Goal: Task Accomplishment & Management: Complete application form

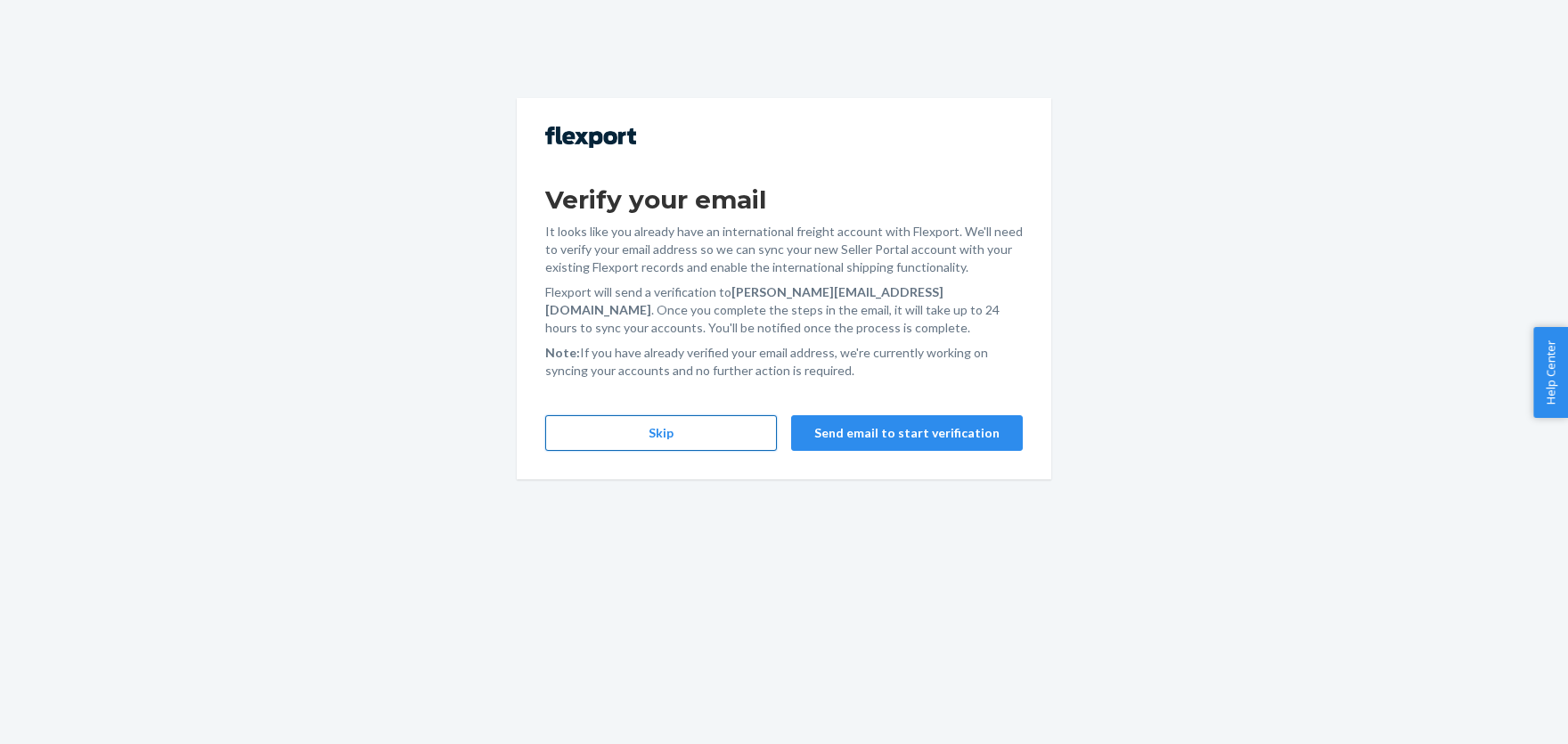
click at [652, 425] on button "Skip" at bounding box center [661, 433] width 231 height 36
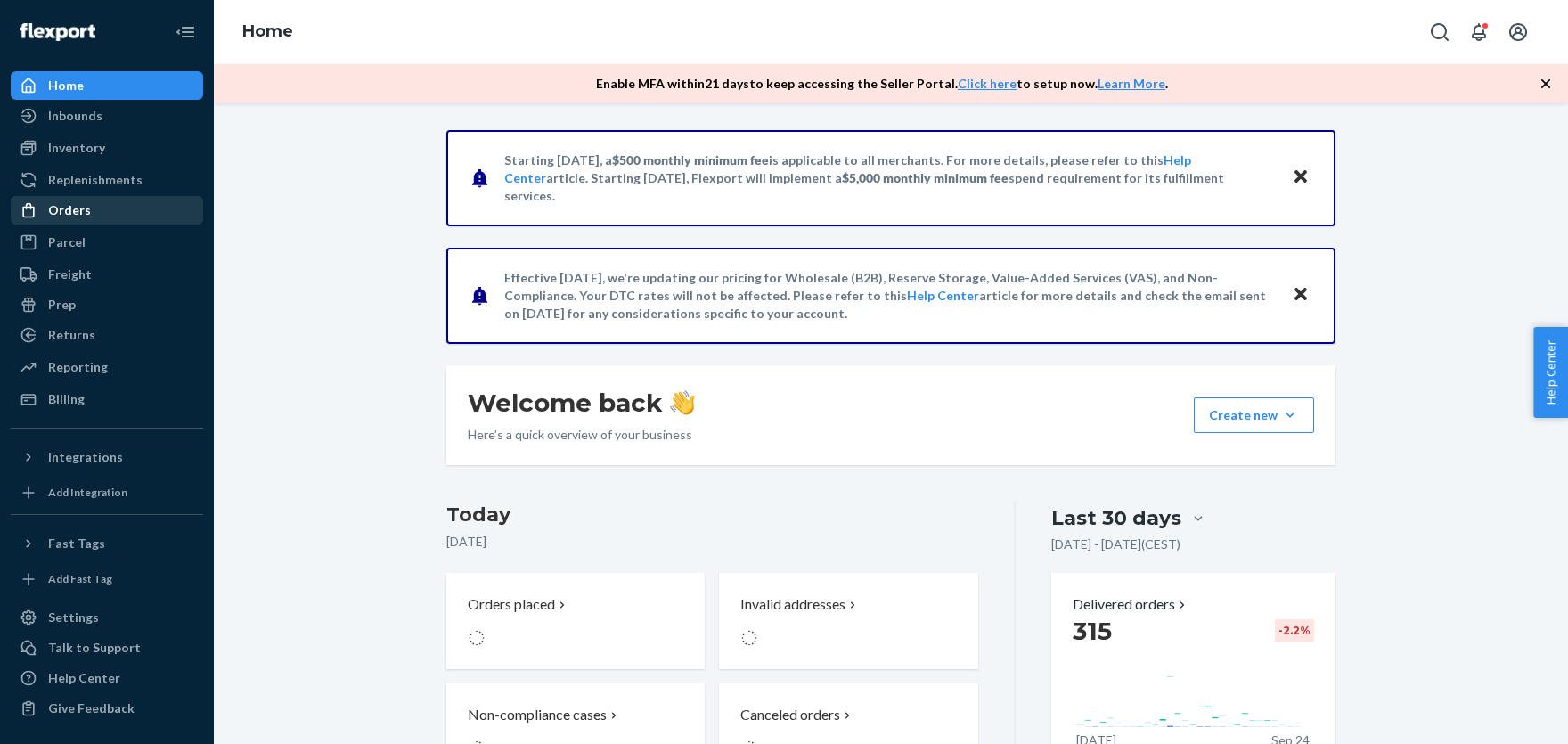
click at [58, 204] on div "Orders" at bounding box center [69, 210] width 42 height 18
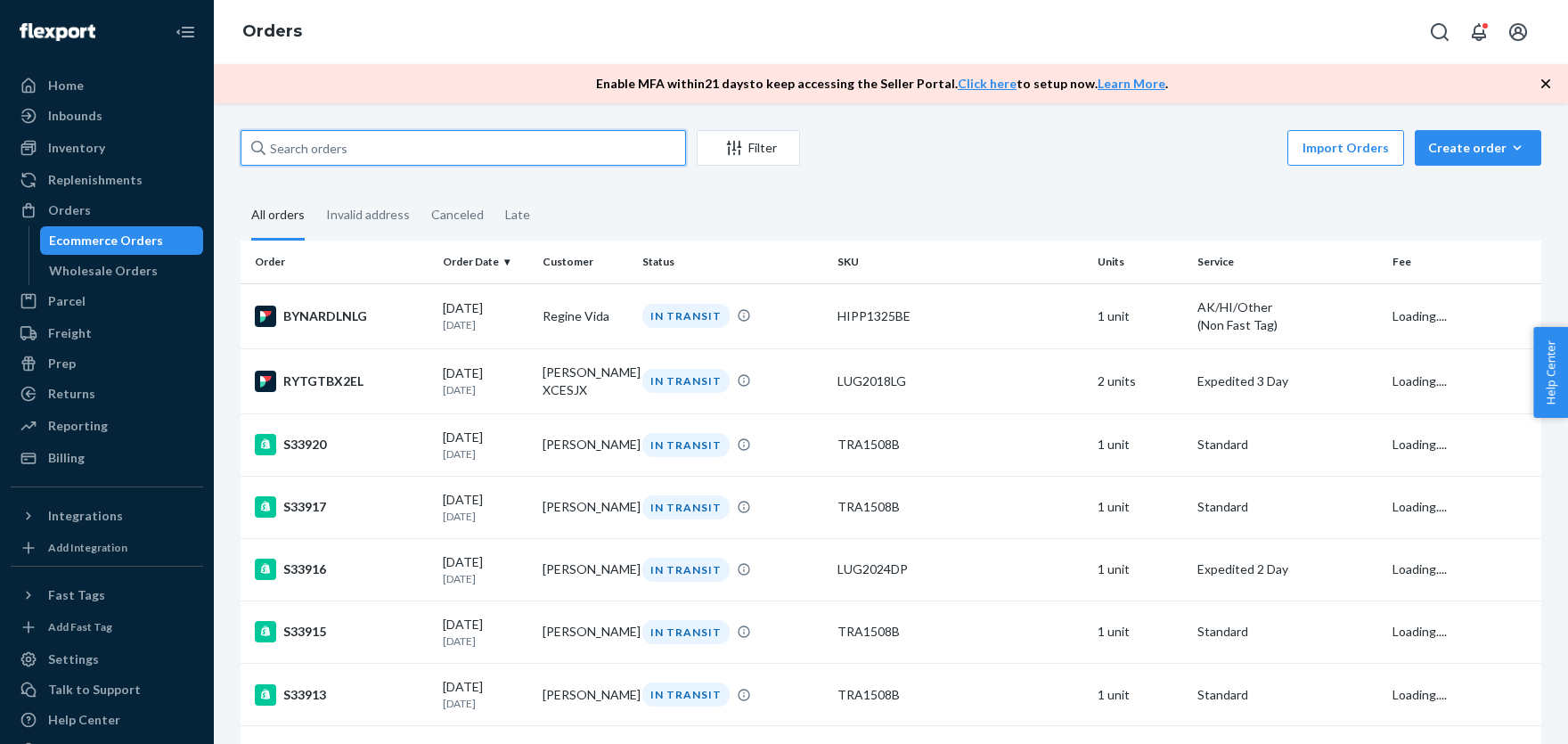
paste input "[PERSON_NAME]"
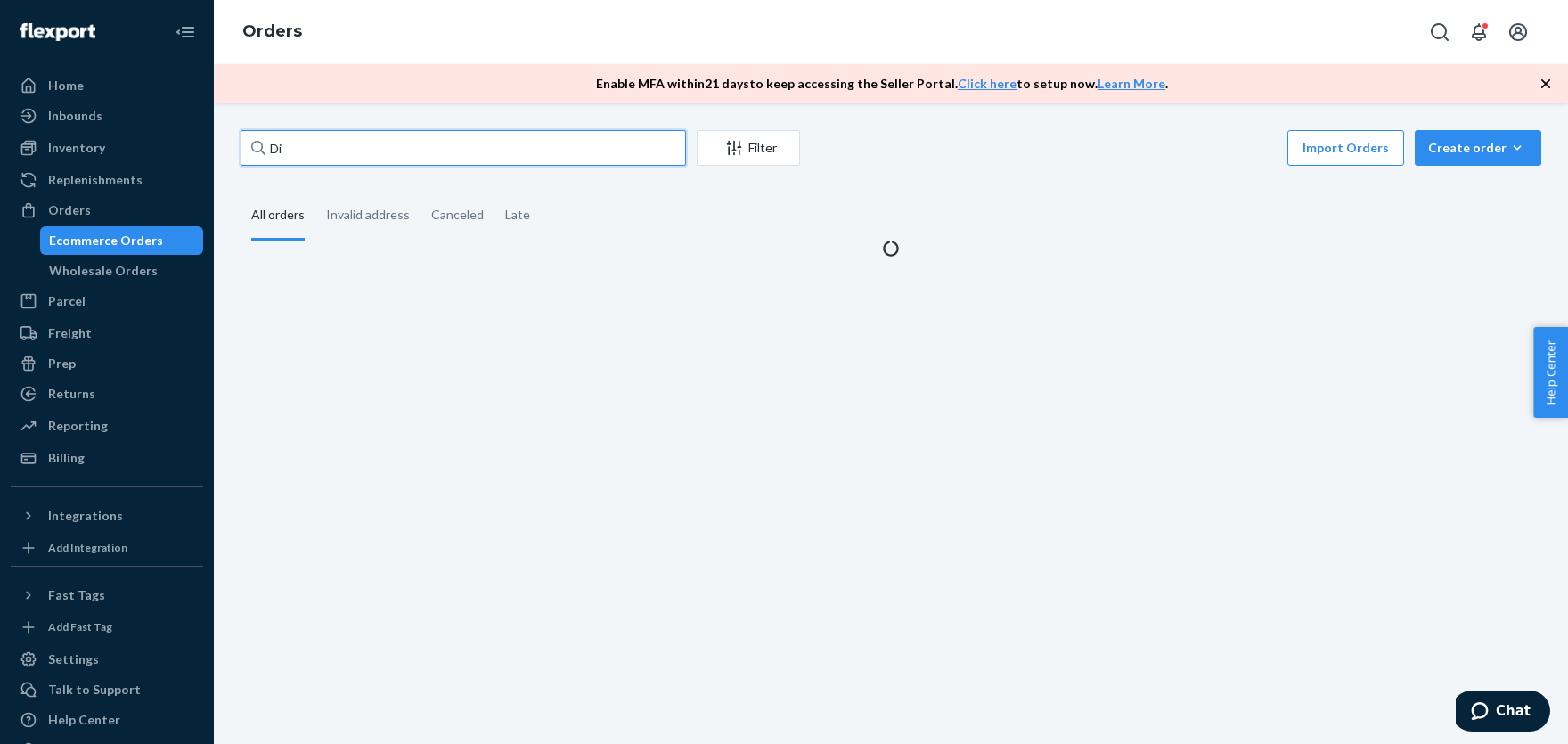
type input "D"
paste input "[PERSON_NAME]"
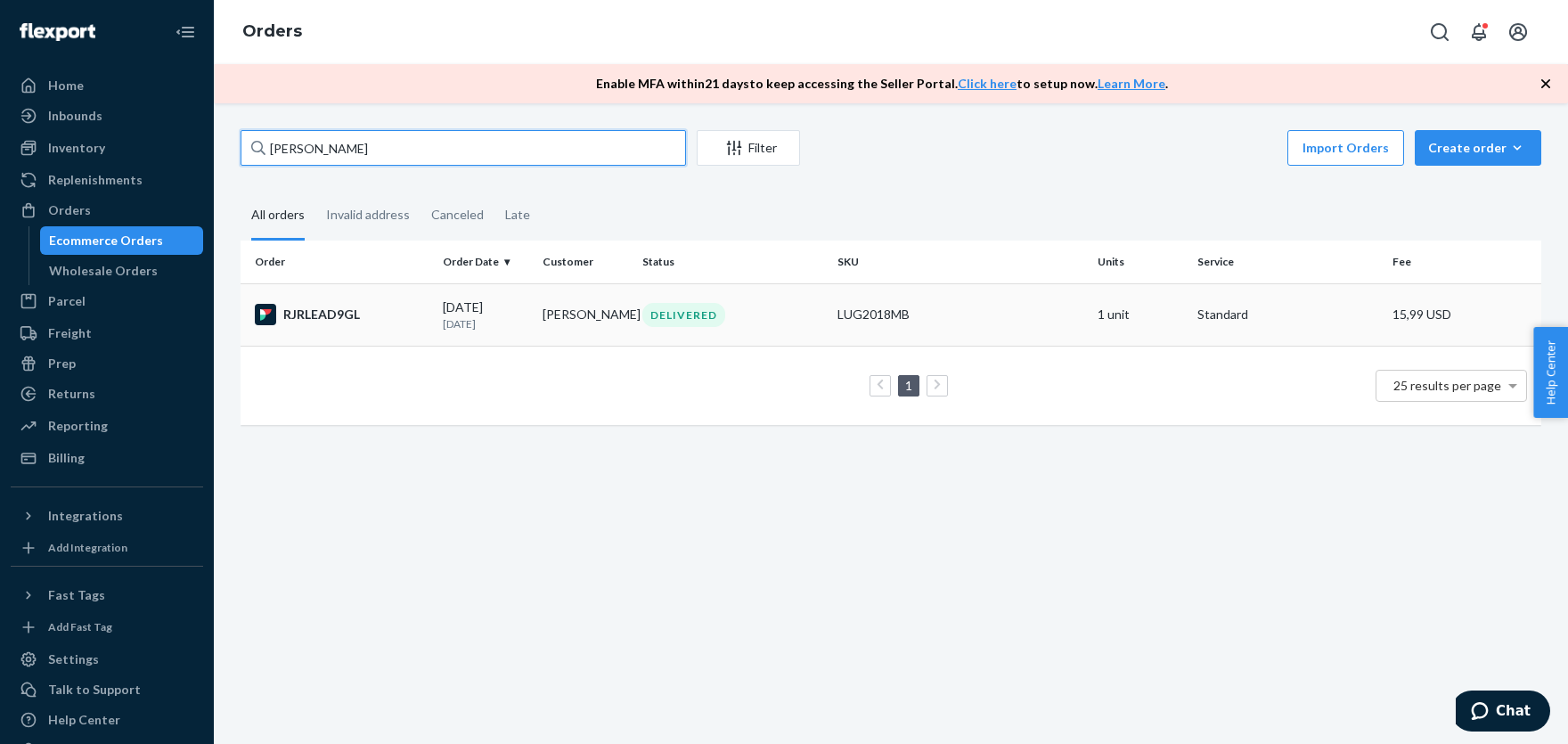
type input "[PERSON_NAME]"
drag, startPoint x: 830, startPoint y: 309, endPoint x: 826, endPoint y: 296, distance: 13.6
click at [829, 308] on tr "RJRLEAD9GL [DATE] [DATE] [PERSON_NAME] DELIVERED LUG2018MB 1 unit Standard 15,9…" at bounding box center [890, 314] width 1300 height 62
click at [779, 320] on div "DELIVERED" at bounding box center [732, 315] width 188 height 24
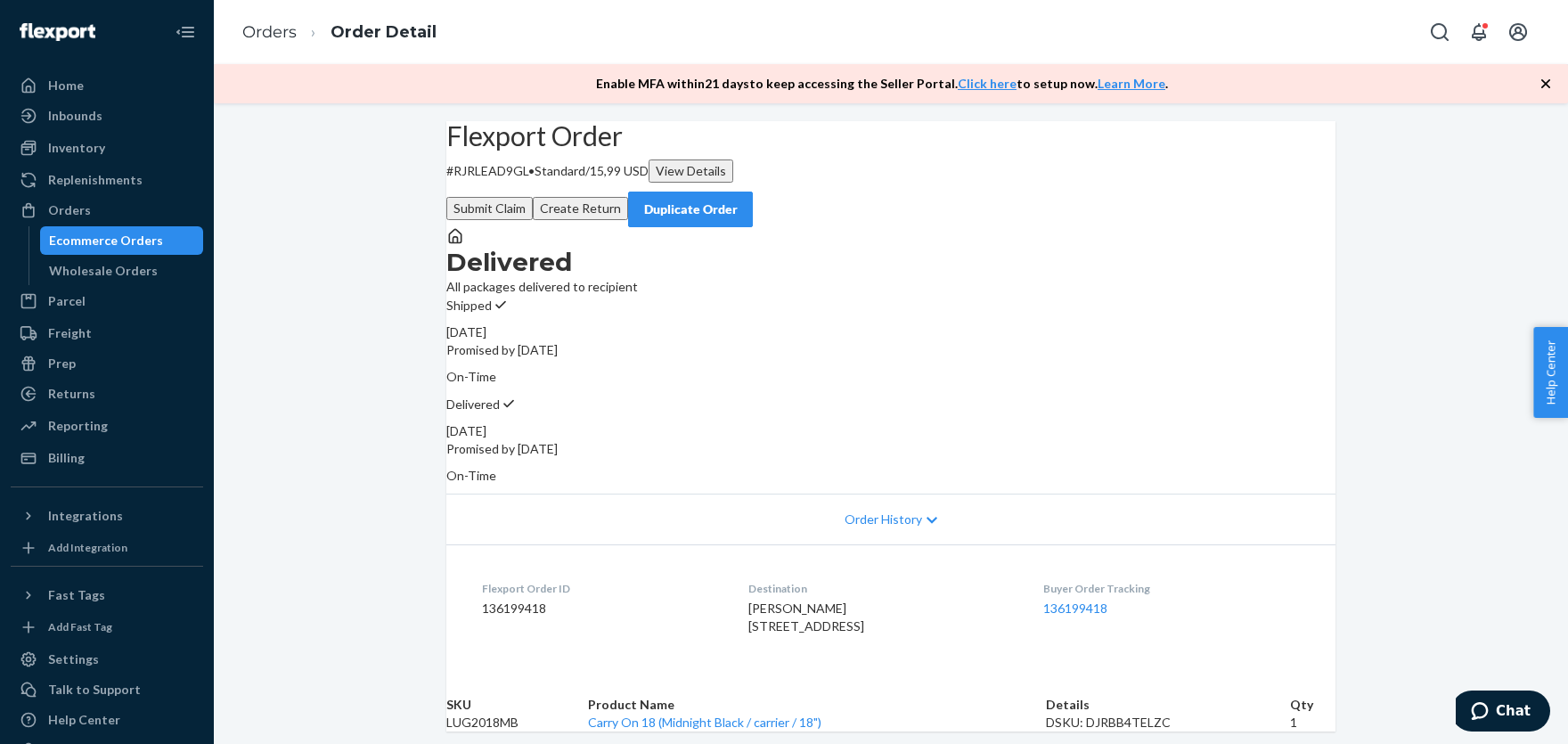
click at [533, 197] on button "Submit Claim" at bounding box center [489, 207] width 86 height 23
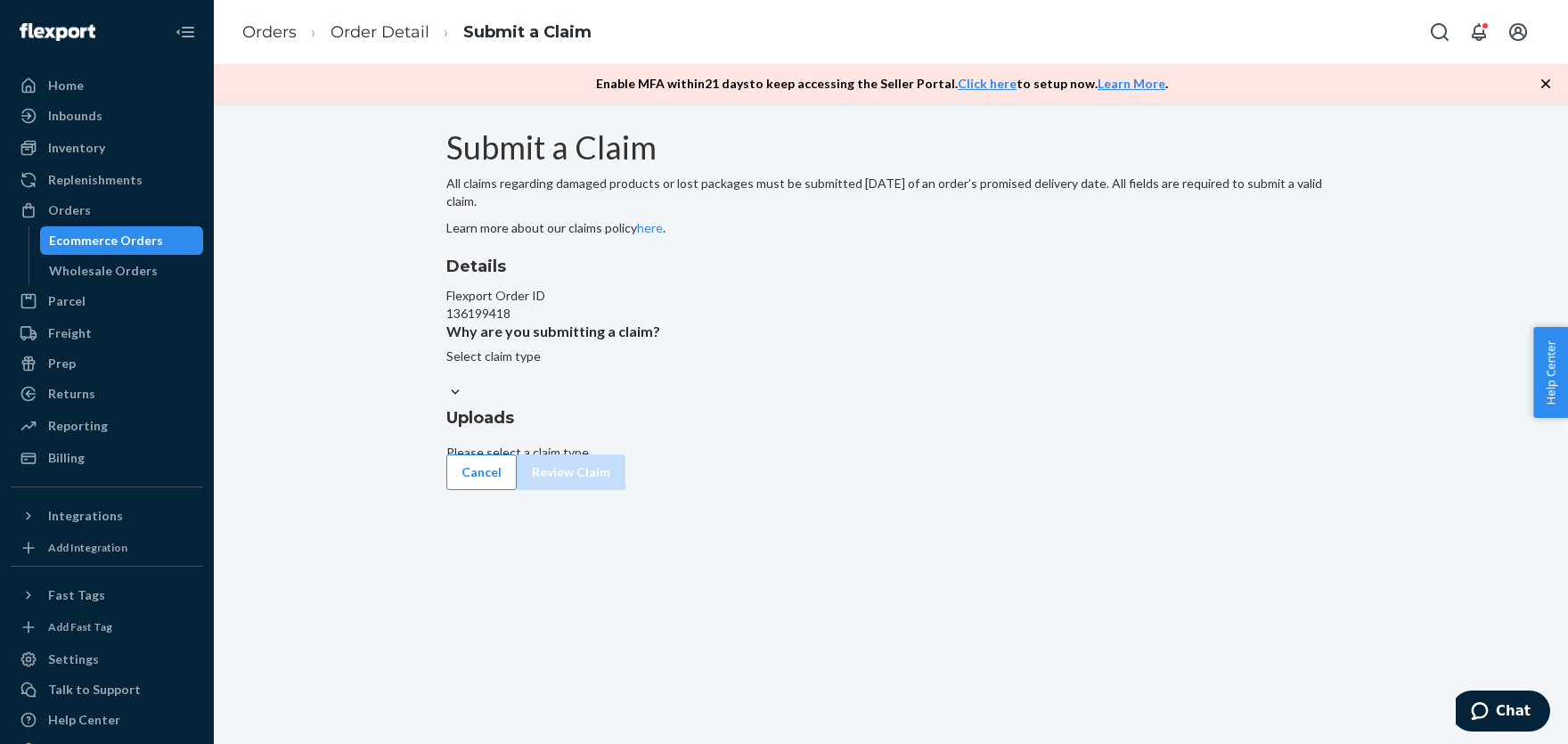
click at [734, 383] on div "Select claim type" at bounding box center [891, 366] width 889 height 36
click at [448, 383] on input "Why are you submitting a claim? Select claim type" at bounding box center [448, 374] width 2 height 18
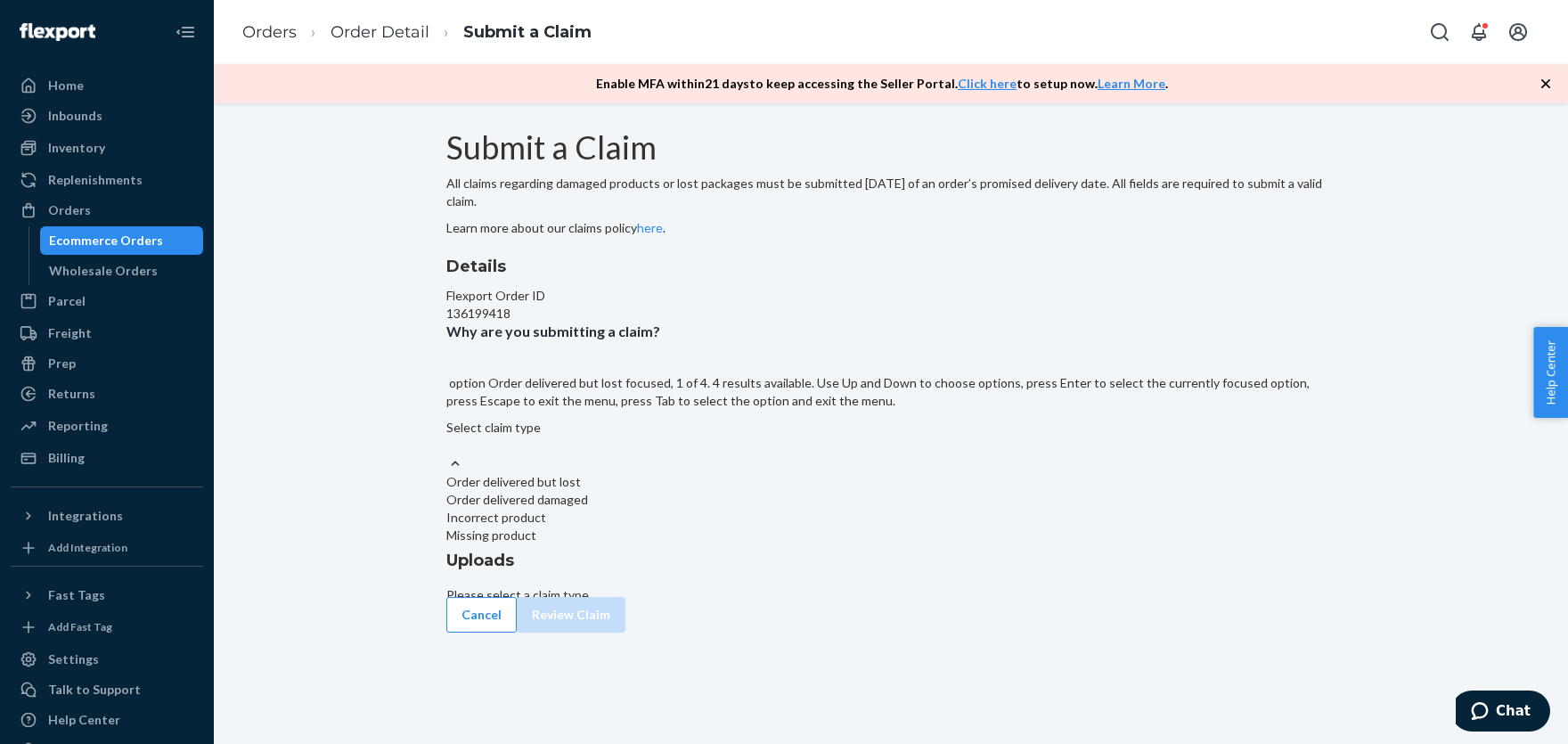
click at [769, 491] on div "Order delivered but lost" at bounding box center [891, 482] width 889 height 18
click at [448, 455] on input "Why are you submitting a claim? option Order delivered but lost focused, 1 of 4…" at bounding box center [448, 446] width 2 height 18
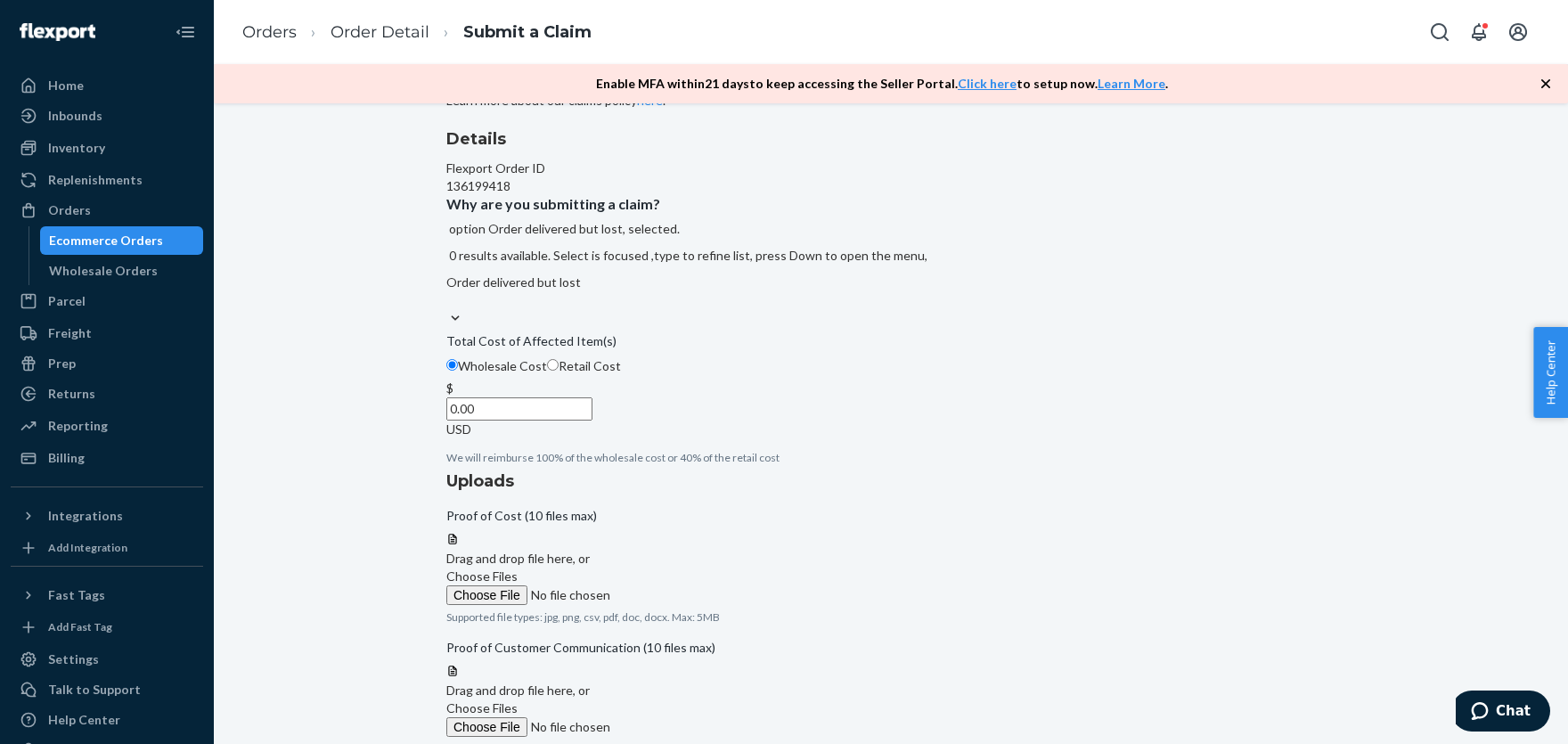
scroll to position [153, 0]
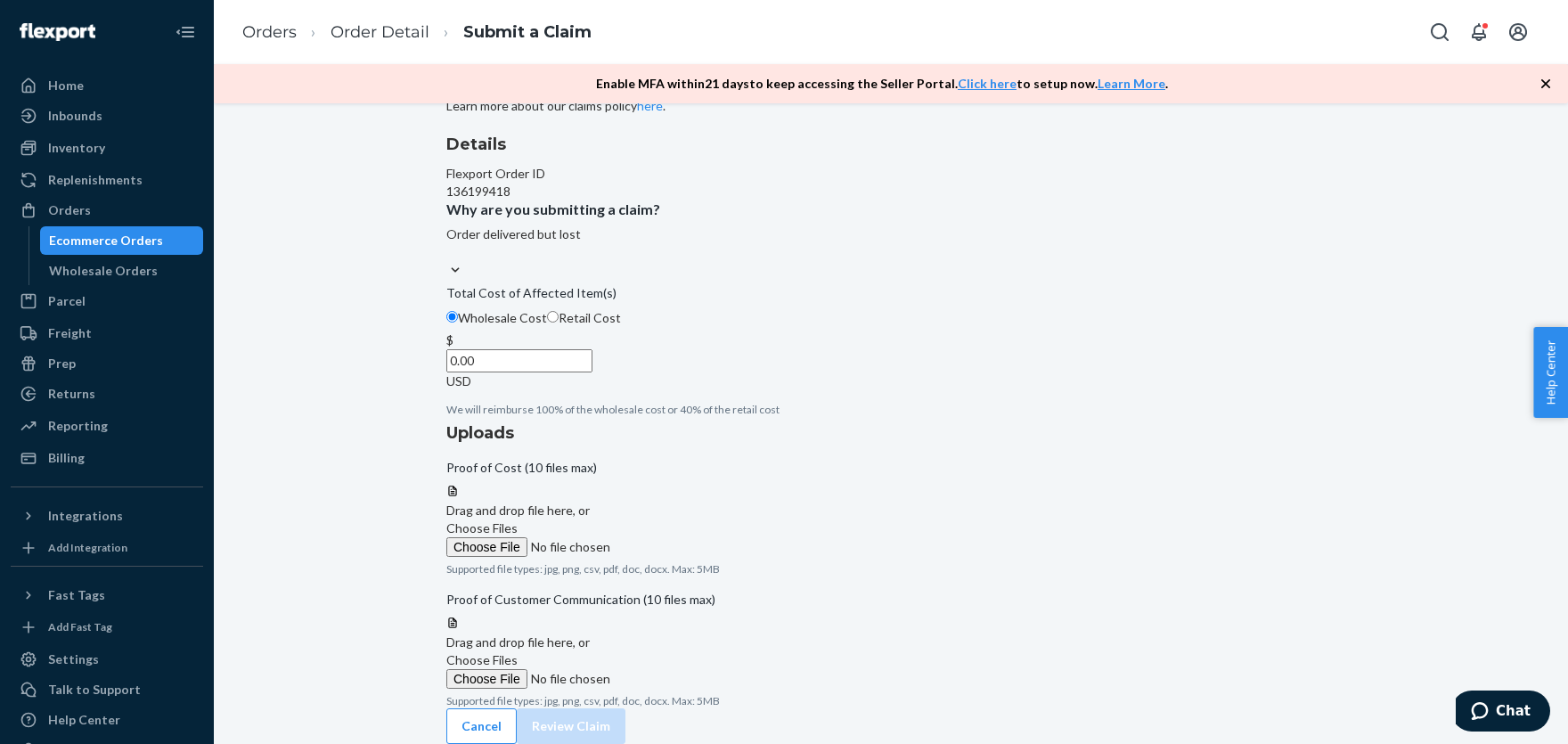
click at [587, 372] on input "0.00" at bounding box center [520, 360] width 146 height 23
paste input "30,62"
click at [592, 372] on input "30,620.00" at bounding box center [520, 360] width 146 height 23
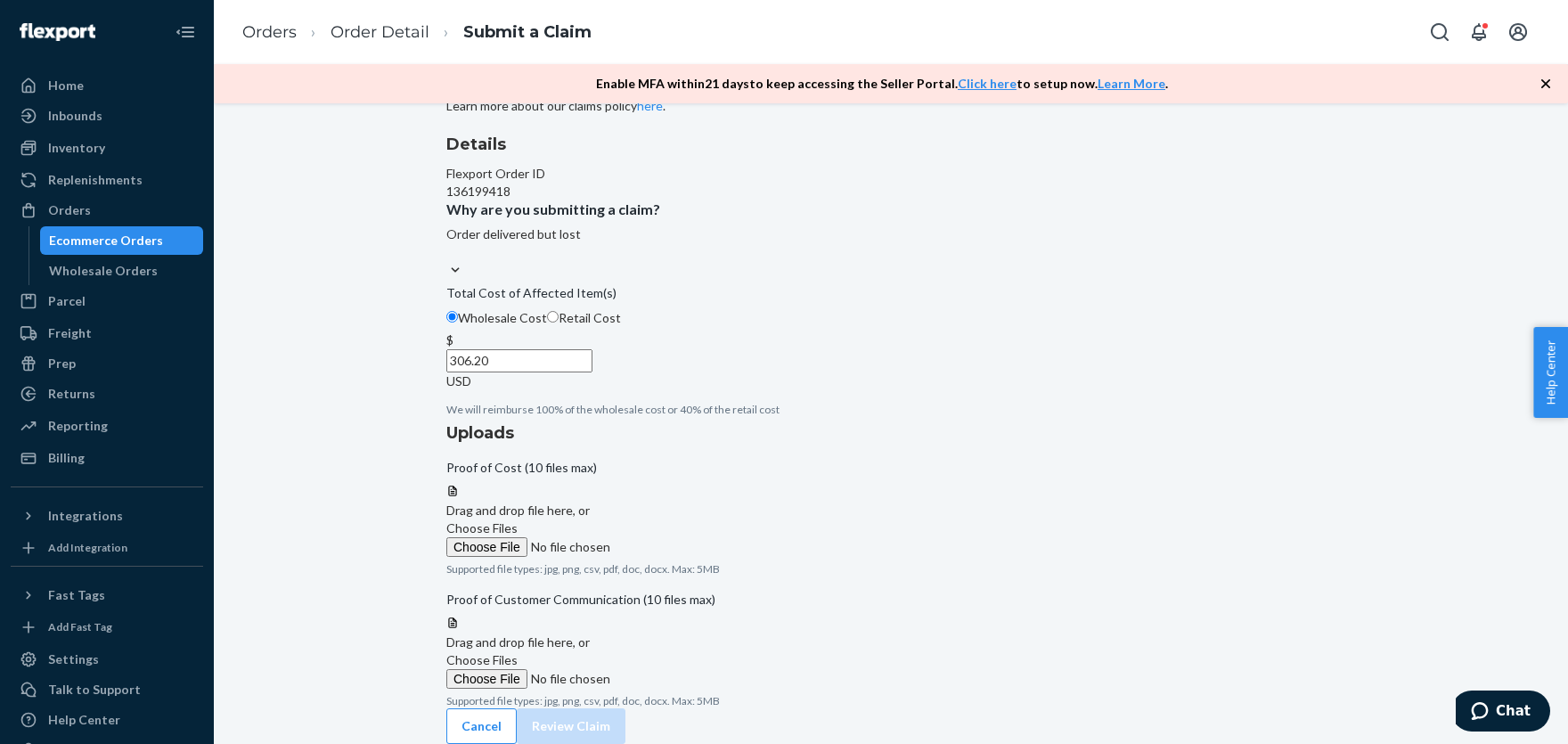
type input "306.20"
click at [345, 454] on div "Submit a Claim All claims regarding damaged products or lost packages must be s…" at bounding box center [890, 375] width 1327 height 736
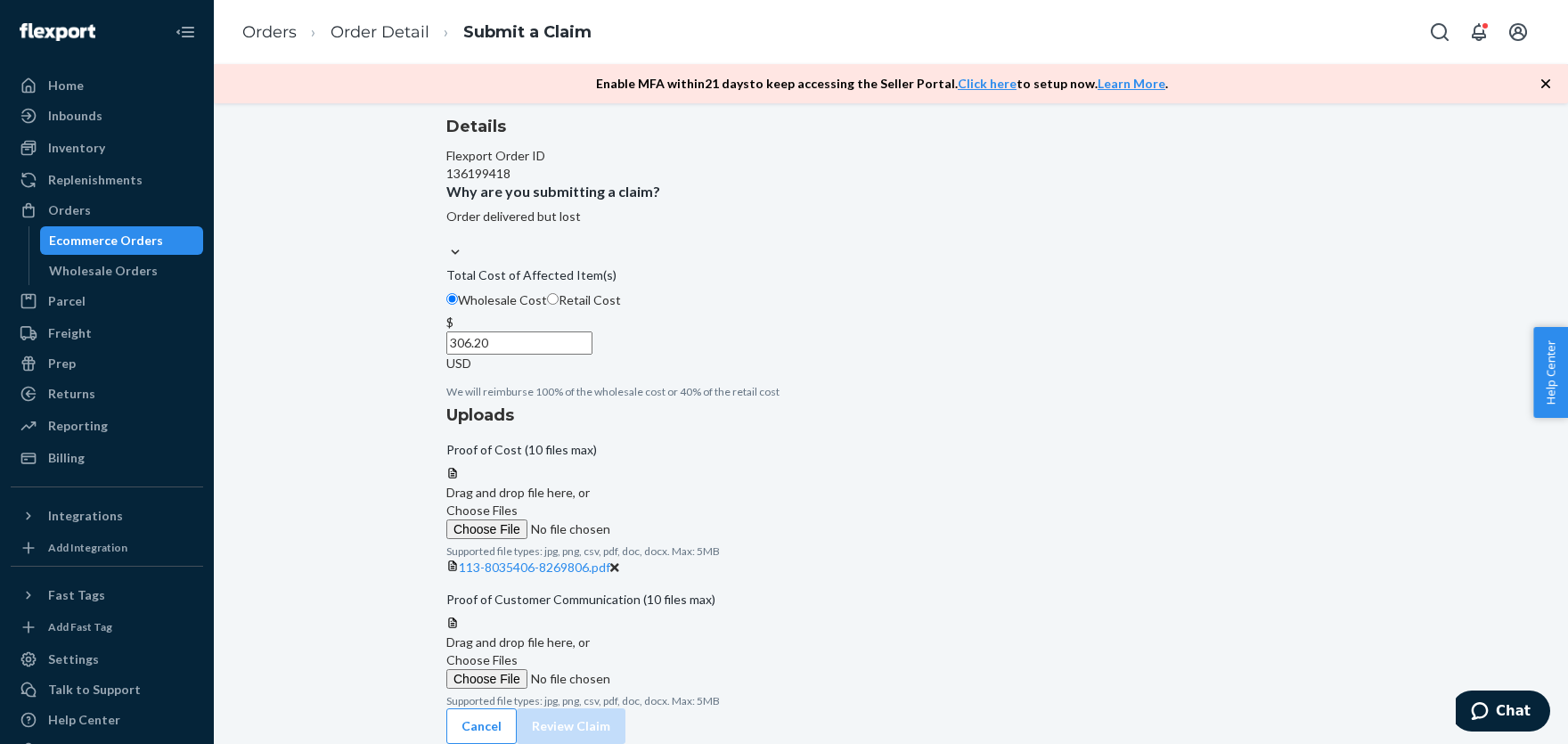
scroll to position [222, 0]
